Goal: Task Accomplishment & Management: Use online tool/utility

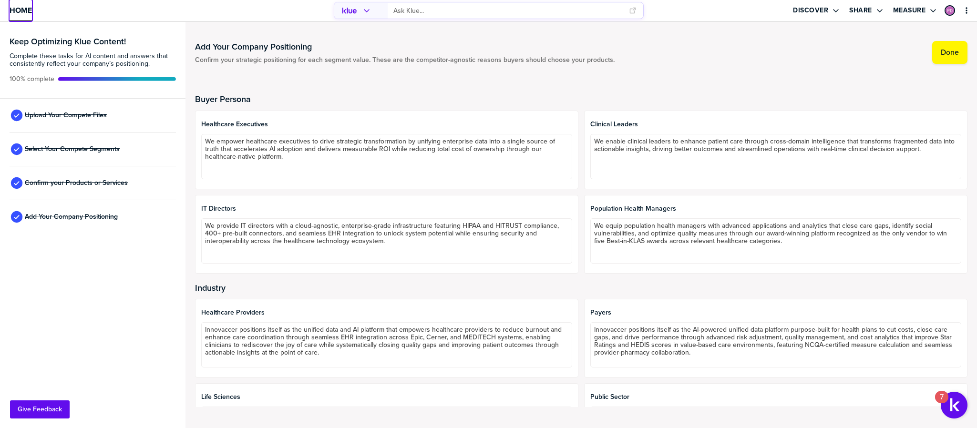
click at [23, 8] on span "Home" at bounding box center [21, 10] width 22 height 8
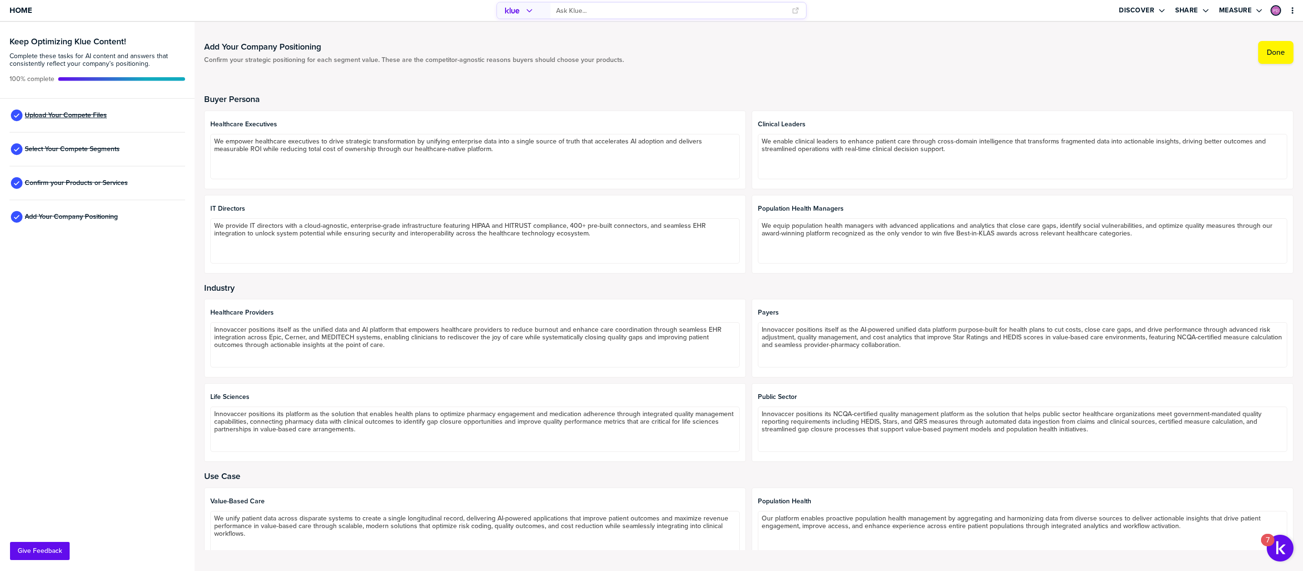
click at [63, 115] on span "Upload Your Compete Files" at bounding box center [66, 116] width 82 height 8
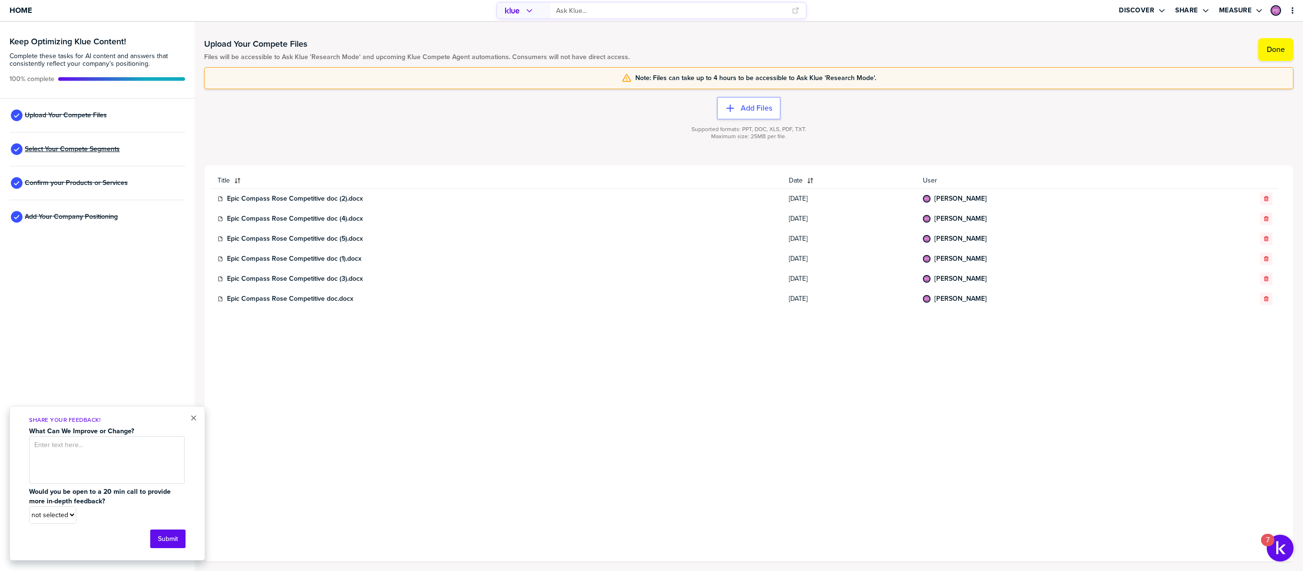
click at [87, 151] on span "Select Your Compete Segments" at bounding box center [72, 149] width 95 height 8
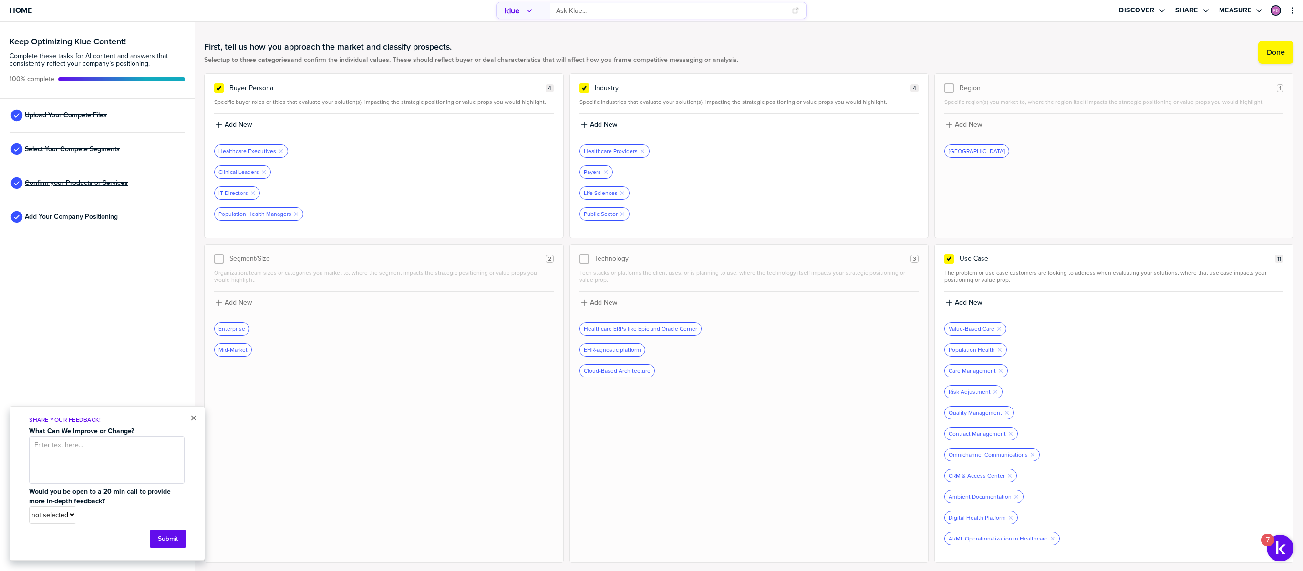
click at [94, 182] on span "Confirm your Products or Services" at bounding box center [76, 183] width 103 height 8
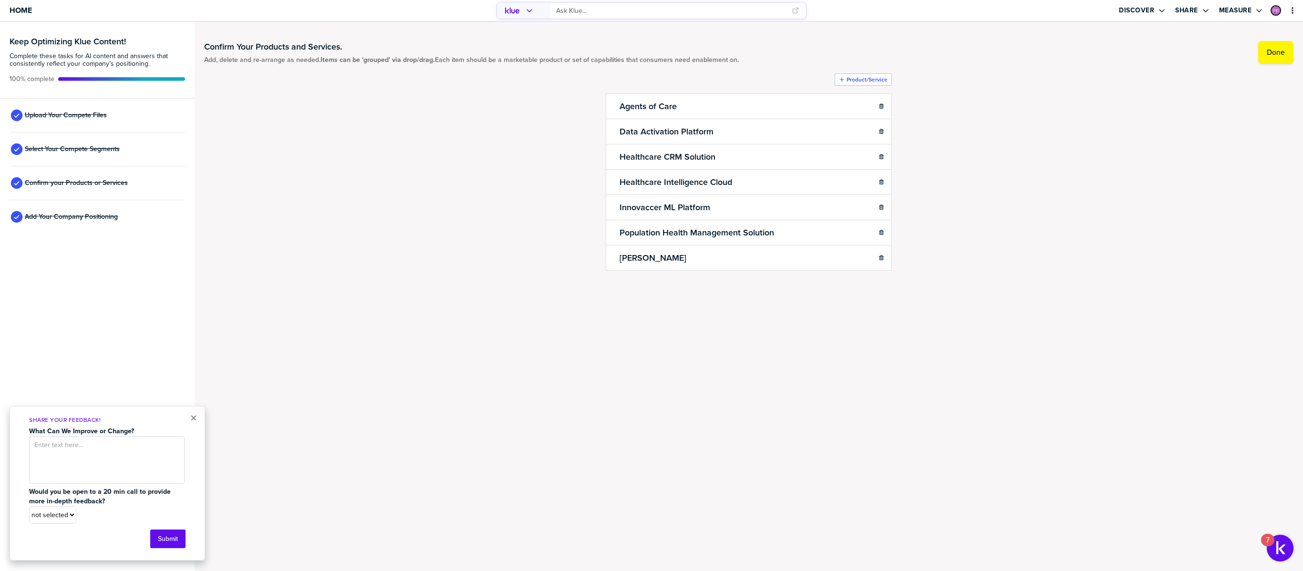
click at [92, 210] on div "Add Your Company Positioning" at bounding box center [98, 217] width 176 height 34
click at [69, 113] on span "Upload Your Compete Files" at bounding box center [66, 116] width 82 height 8
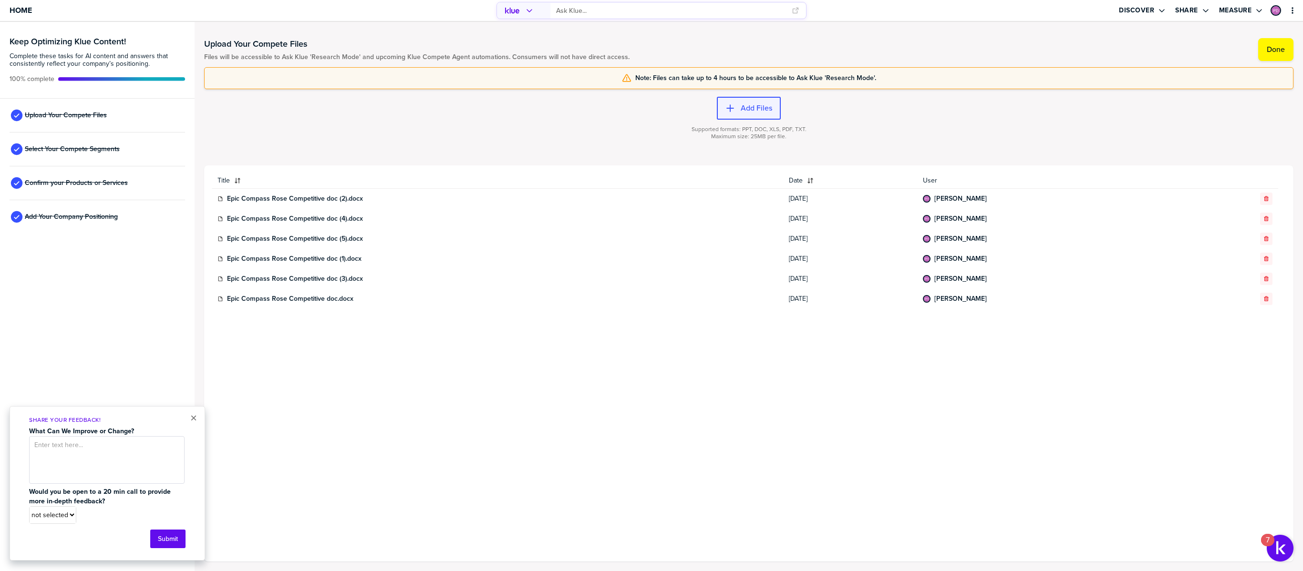
click at [757, 107] on label "Add Files" at bounding box center [756, 109] width 31 height 10
click at [738, 104] on div "button" at bounding box center [738, 109] width 6 height 10
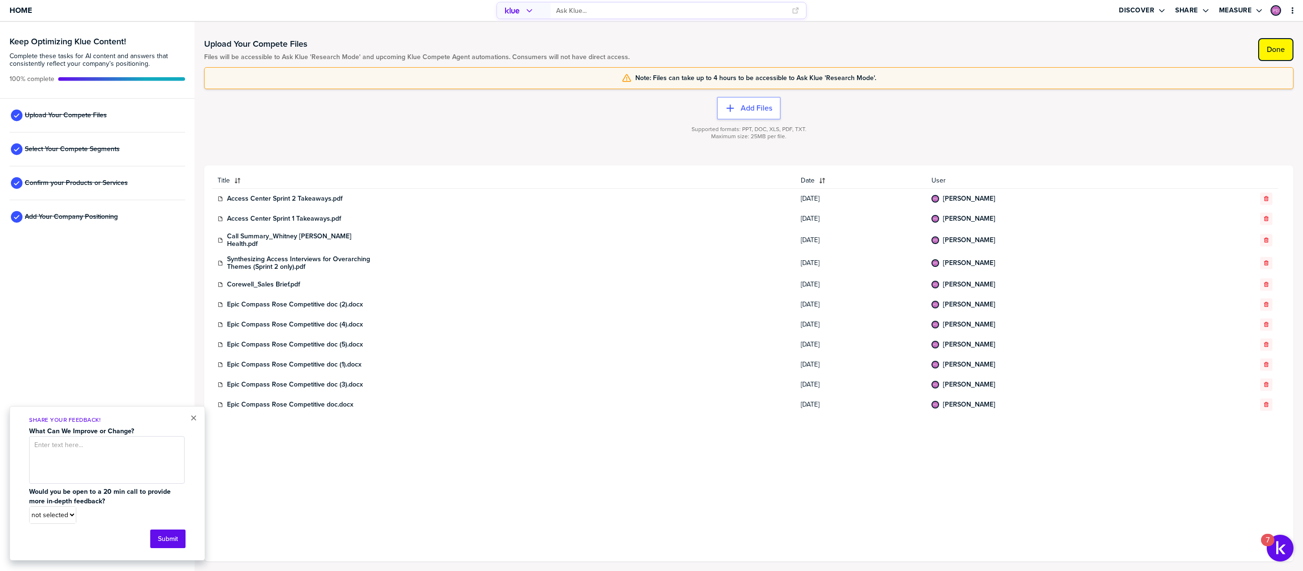
click at [1270, 43] on button "Done" at bounding box center [1275, 49] width 35 height 23
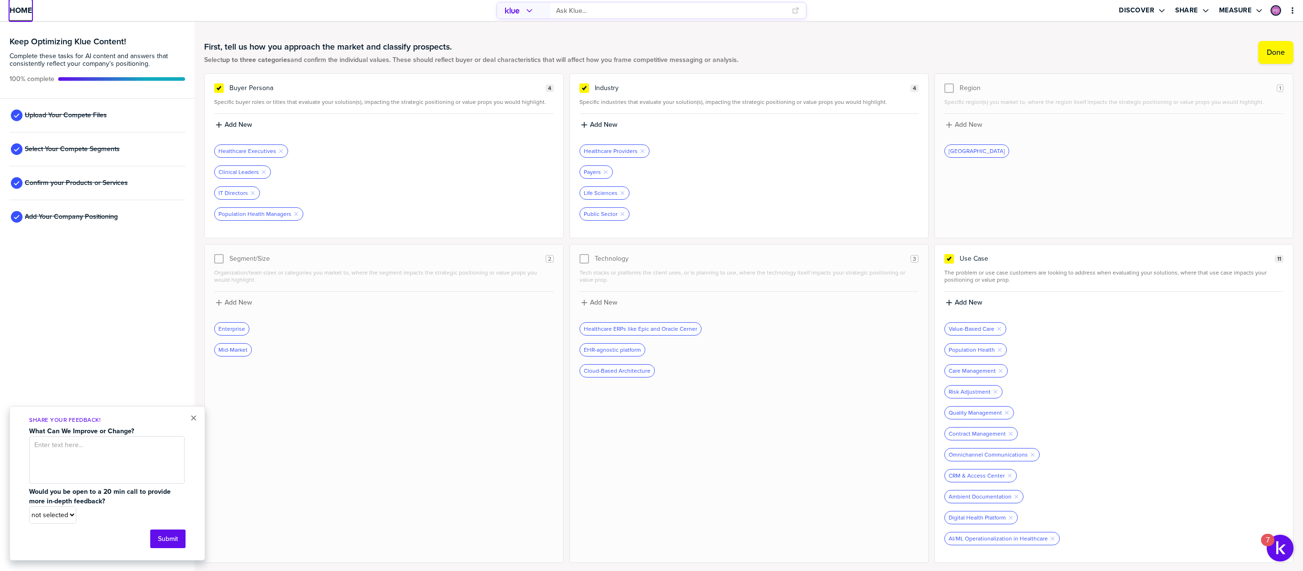
click at [27, 11] on span "Home" at bounding box center [21, 10] width 22 height 8
